Goal: Information Seeking & Learning: Learn about a topic

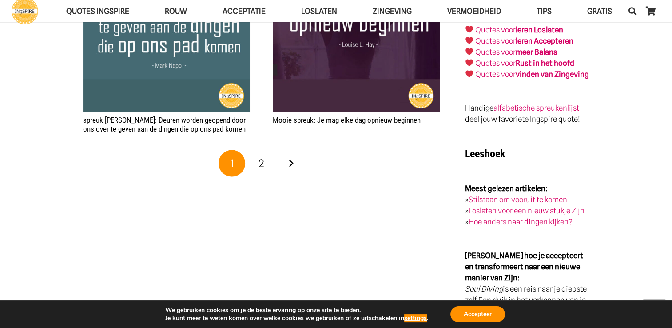
scroll to position [1687, 0]
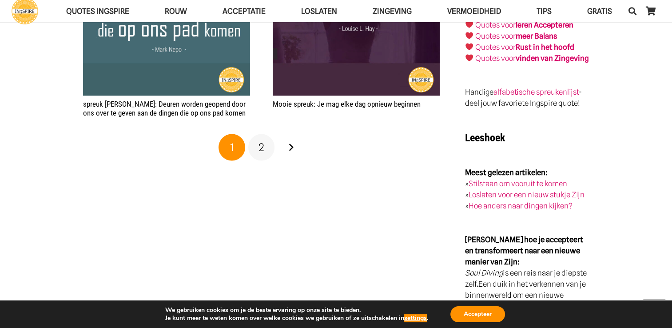
click at [261, 147] on span "2" at bounding box center [261, 147] width 6 height 13
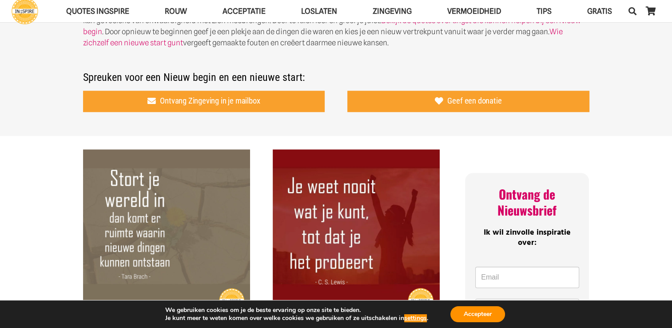
scroll to position [222, 0]
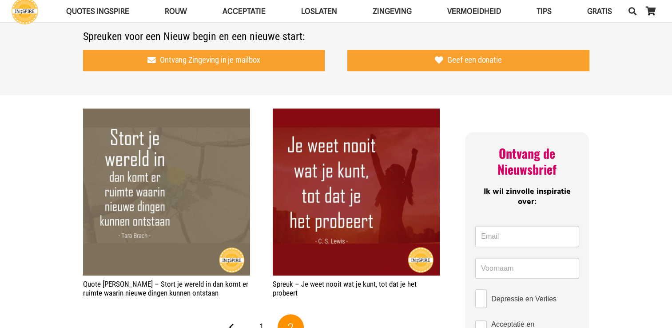
scroll to position [444, 0]
